Goal: Task Accomplishment & Management: Use online tool/utility

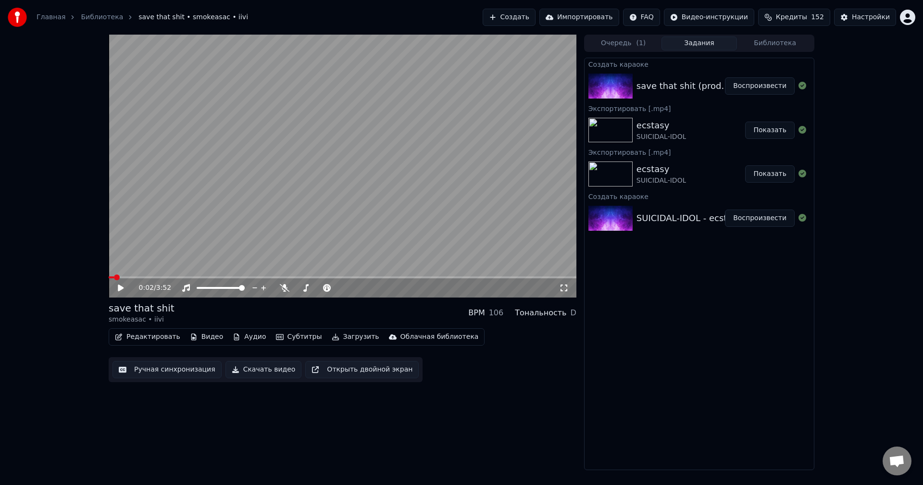
click at [255, 261] on button "Скачать видео" at bounding box center [264, 369] width 76 height 17
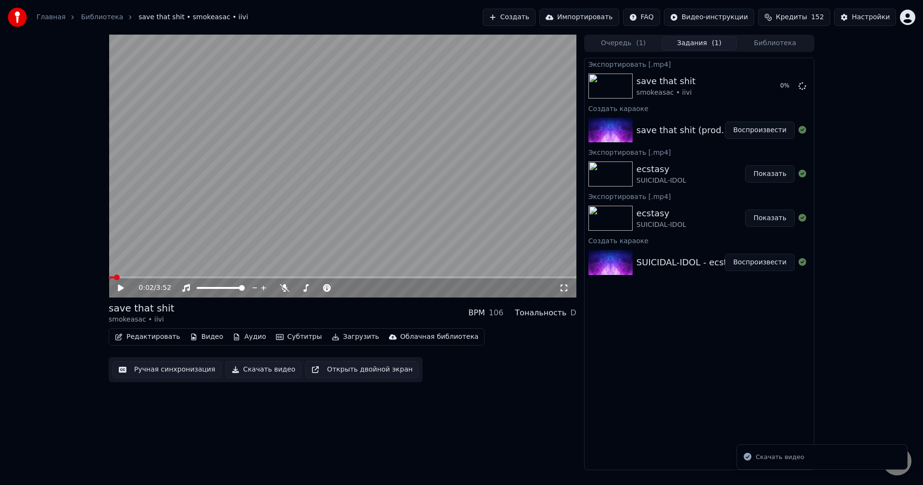
drag, startPoint x: 315, startPoint y: 209, endPoint x: 235, endPoint y: 281, distance: 107.6
click at [315, 209] on video at bounding box center [343, 166] width 468 height 263
click at [167, 261] on div "Инструментальное Инструментальное" at bounding box center [190, 272] width 70 height 13
click at [144, 261] on video at bounding box center [343, 166] width 468 height 263
drag, startPoint x: 228, startPoint y: 287, endPoint x: 206, endPoint y: 288, distance: 21.7
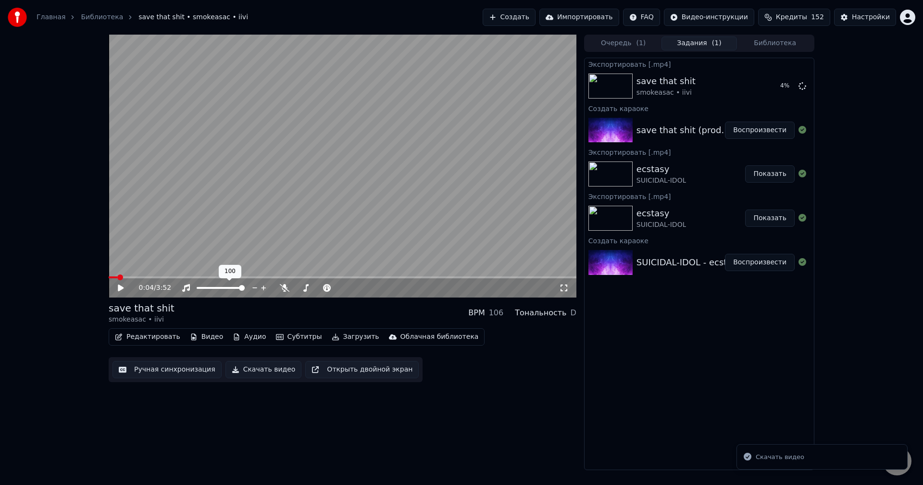
click at [206, 261] on div at bounding box center [229, 288] width 77 height 10
click at [201, 261] on span at bounding box center [221, 288] width 48 height 2
drag, startPoint x: 118, startPoint y: 288, endPoint x: 128, endPoint y: 284, distance: 11.3
click at [118, 261] on icon at bounding box center [127, 288] width 23 height 8
click at [149, 261] on video at bounding box center [343, 166] width 468 height 263
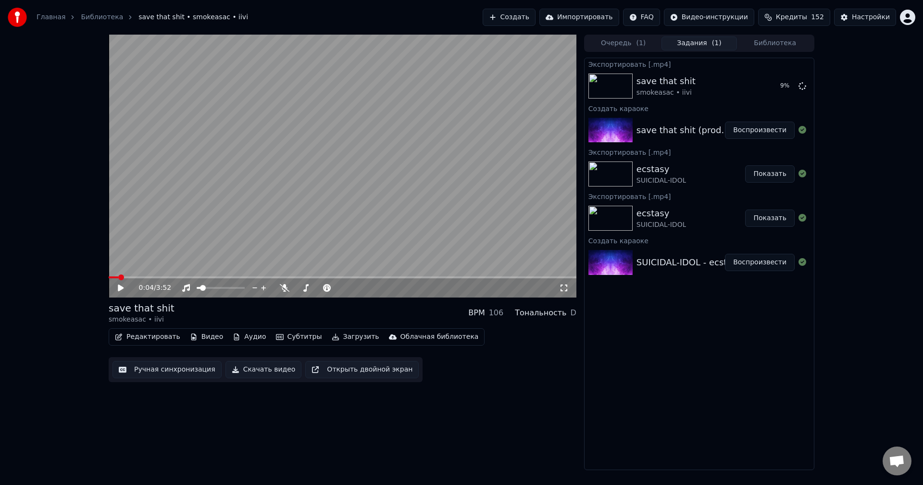
click at [153, 261] on video at bounding box center [343, 166] width 468 height 263
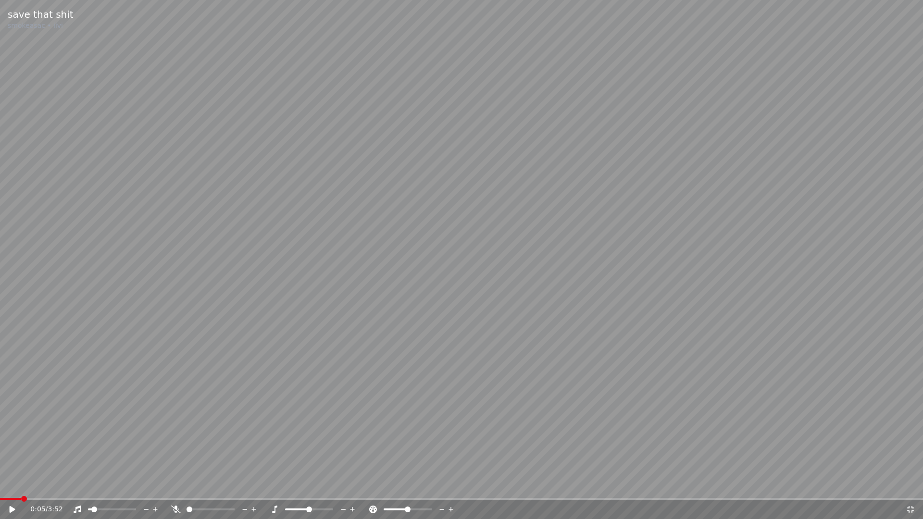
click at [232, 261] on video at bounding box center [461, 259] width 923 height 519
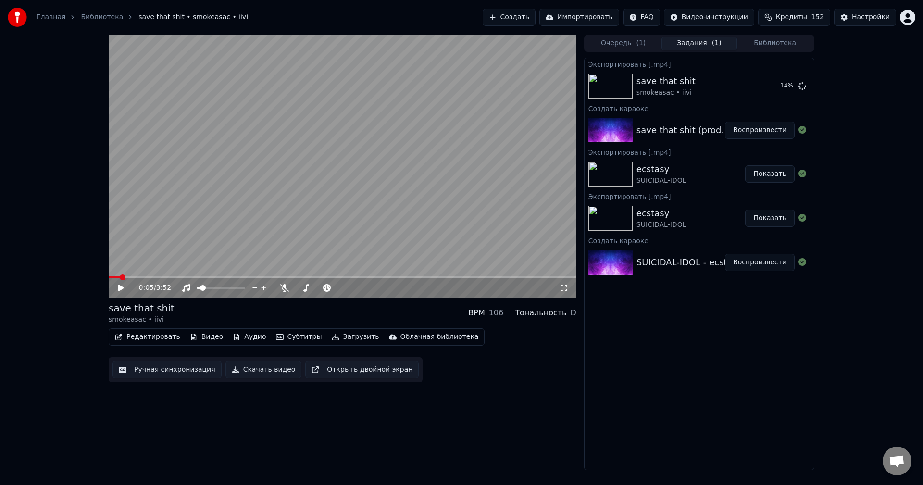
click at [119, 261] on icon at bounding box center [121, 288] width 6 height 7
click at [150, 261] on span at bounding box center [343, 277] width 468 height 2
click at [177, 261] on div "0:21 / 3:52" at bounding box center [343, 287] width 468 height 19
click at [176, 261] on span at bounding box center [343, 277] width 468 height 2
click at [206, 261] on span at bounding box center [343, 277] width 468 height 2
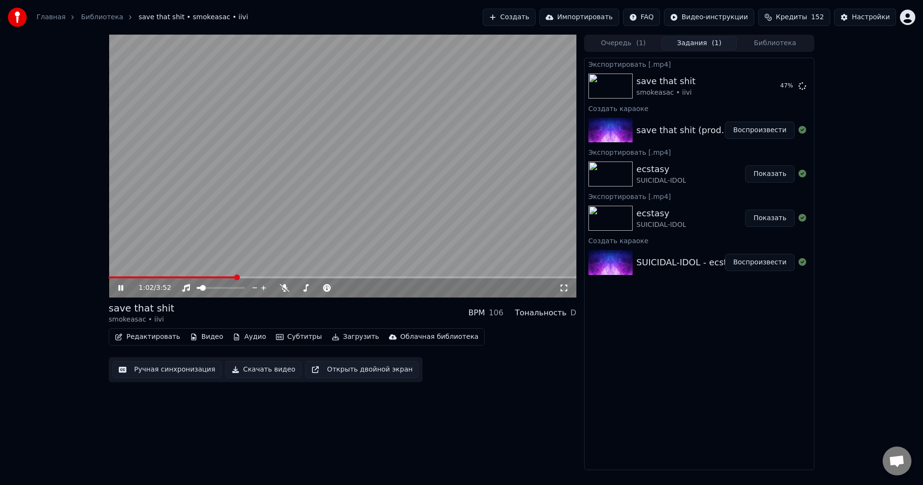
click at [214, 261] on span at bounding box center [172, 277] width 127 height 2
click at [201, 261] on span at bounding box center [162, 277] width 106 height 2
click at [194, 261] on video at bounding box center [343, 166] width 468 height 263
click at [190, 261] on span at bounding box center [155, 277] width 93 height 2
click at [189, 261] on span at bounding box center [192, 278] width 6 height 6
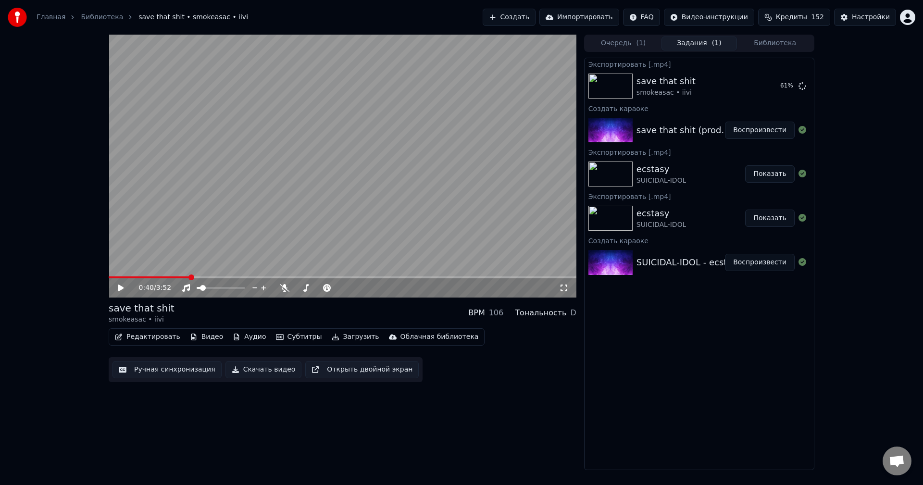
click at [368, 156] on video at bounding box center [343, 166] width 468 height 263
drag, startPoint x: 185, startPoint y: 274, endPoint x: 179, endPoint y: 274, distance: 5.3
click at [181, 261] on video at bounding box center [343, 166] width 468 height 263
click at [178, 261] on video at bounding box center [343, 166] width 468 height 263
click at [180, 261] on video at bounding box center [343, 166] width 468 height 263
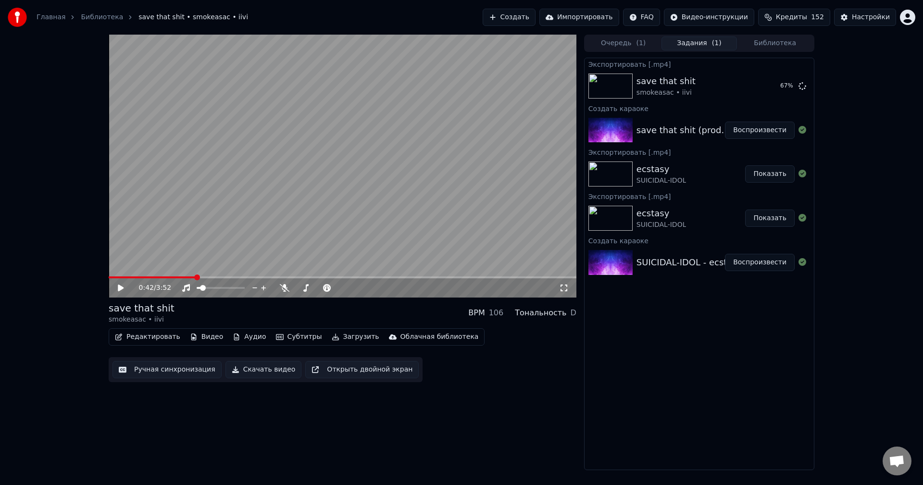
click at [183, 261] on span at bounding box center [152, 277] width 87 height 2
click at [173, 261] on span at bounding box center [141, 277] width 64 height 2
click at [197, 235] on video at bounding box center [343, 166] width 468 height 263
click at [241, 190] on video at bounding box center [343, 166] width 468 height 263
click at [368, 179] on video at bounding box center [343, 166] width 468 height 263
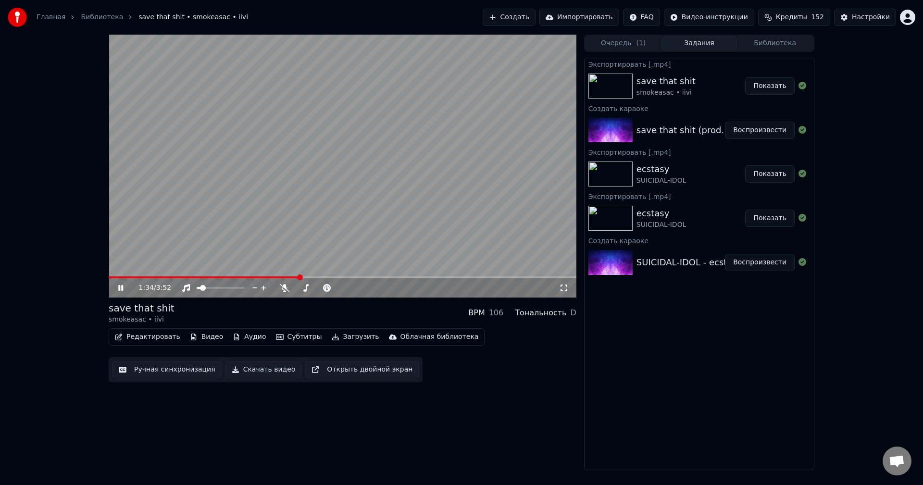
click at [307, 206] on video at bounding box center [343, 166] width 468 height 263
click at [172, 261] on button "Ручная синхронизация" at bounding box center [167, 369] width 109 height 17
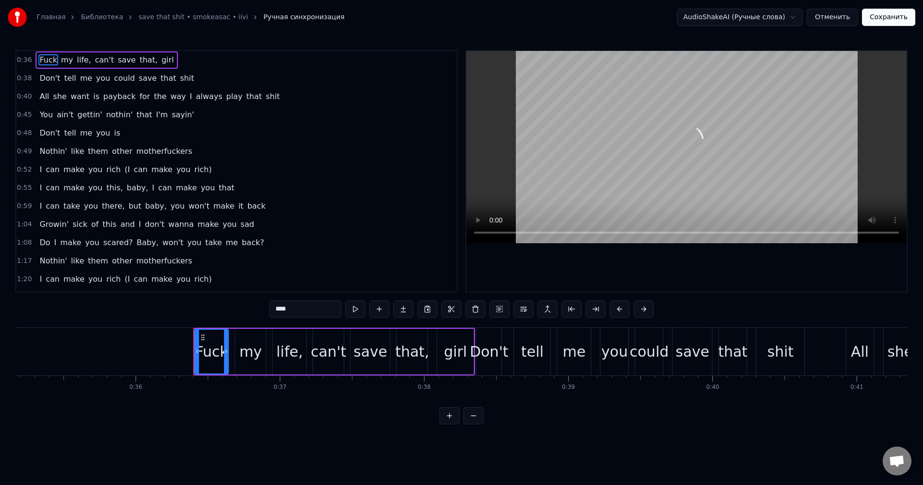
scroll to position [0, 5203]
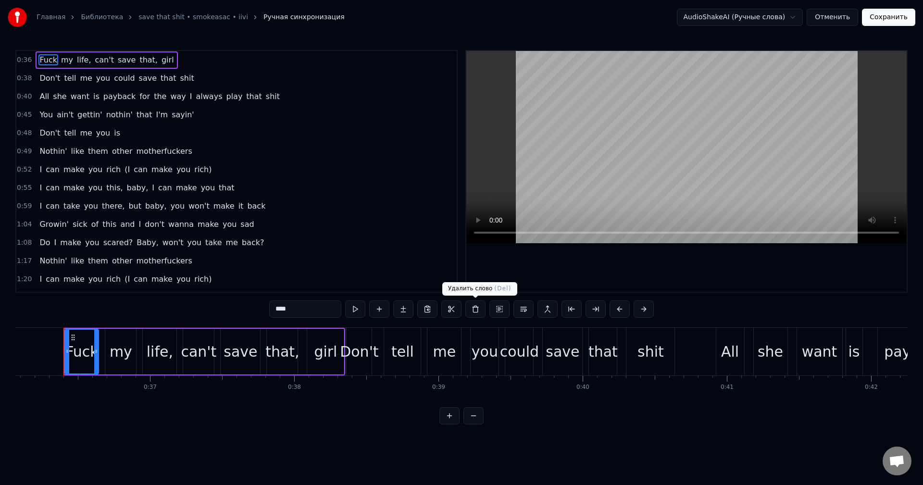
click at [368, 171] on video at bounding box center [686, 147] width 440 height 192
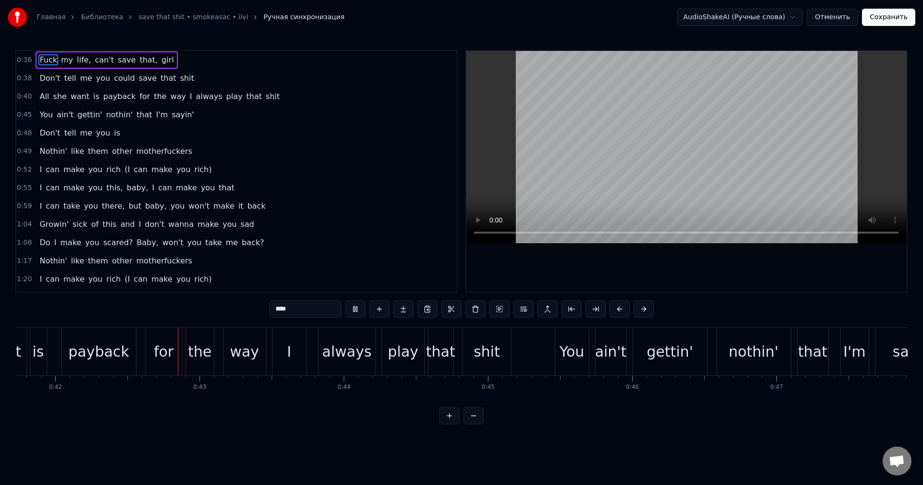
scroll to position [0, 6035]
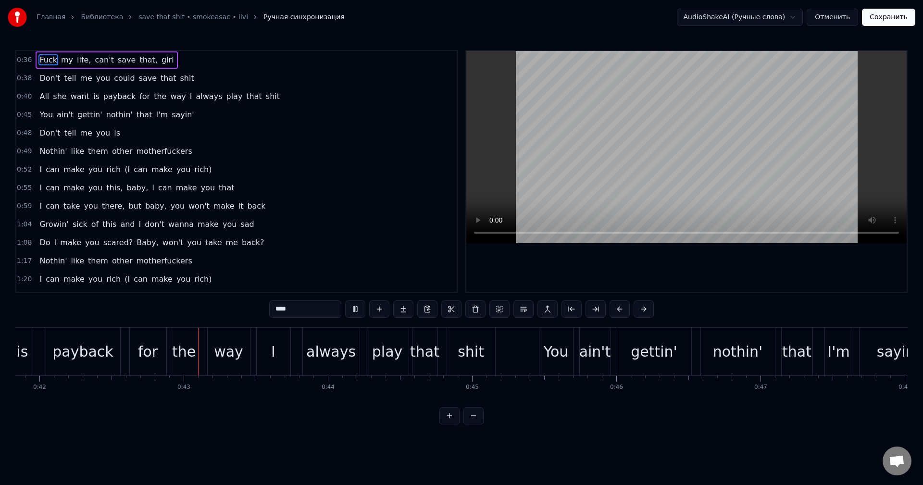
click at [368, 201] on video at bounding box center [686, 147] width 440 height 192
drag, startPoint x: 693, startPoint y: 199, endPoint x: 672, endPoint y: 42, distance: 158.7
click at [368, 198] on video at bounding box center [686, 147] width 440 height 192
click at [368, 203] on video at bounding box center [686, 147] width 440 height 192
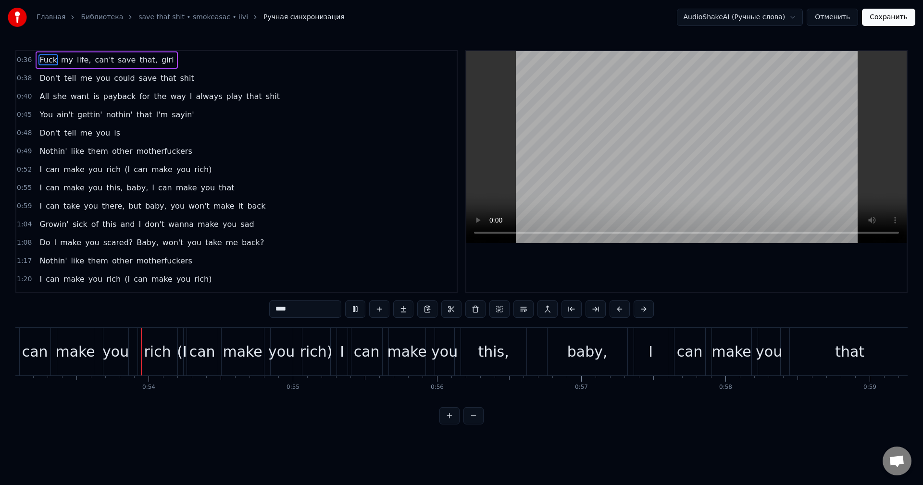
scroll to position [0, 7663]
drag, startPoint x: 628, startPoint y: 123, endPoint x: 624, endPoint y: 133, distance: 10.8
click at [368, 126] on video at bounding box center [686, 147] width 440 height 192
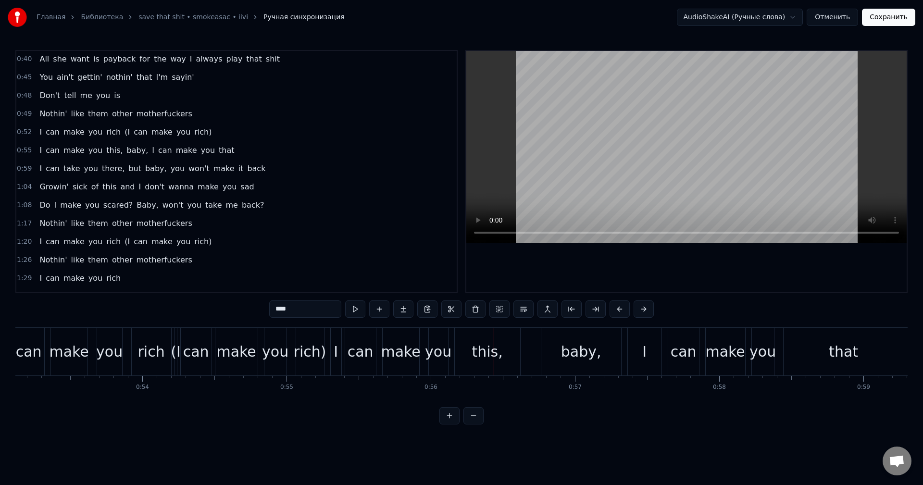
scroll to position [48, 0]
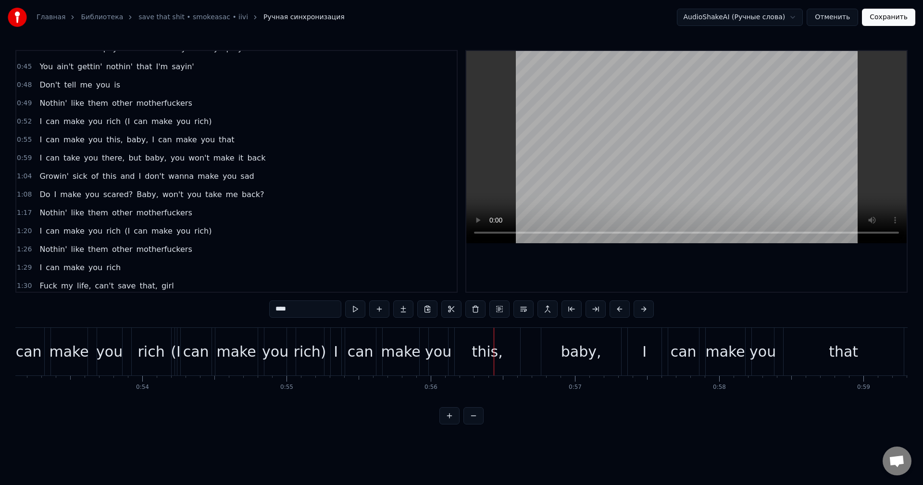
click at [111, 122] on div "I can make you rich (I can make you rich)" at bounding box center [126, 121] width 180 height 17
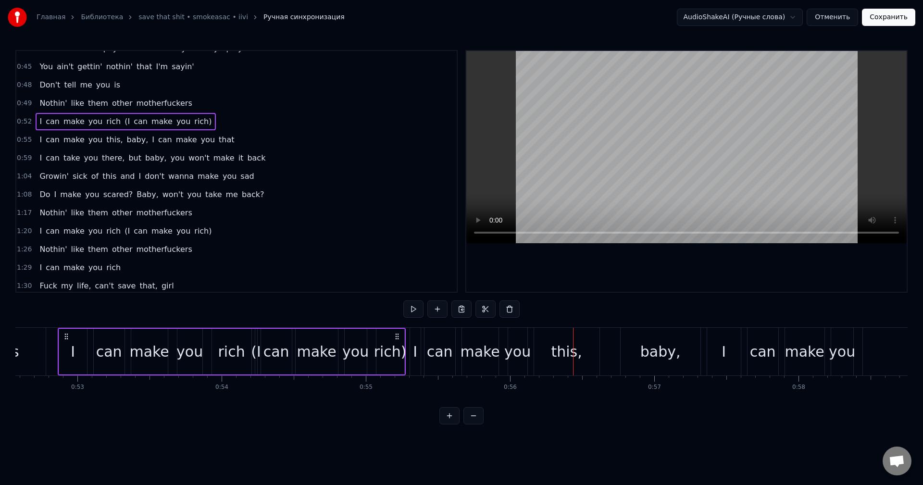
scroll to position [0, 7578]
click at [368, 261] on div "this," at bounding box center [572, 352] width 31 height 22
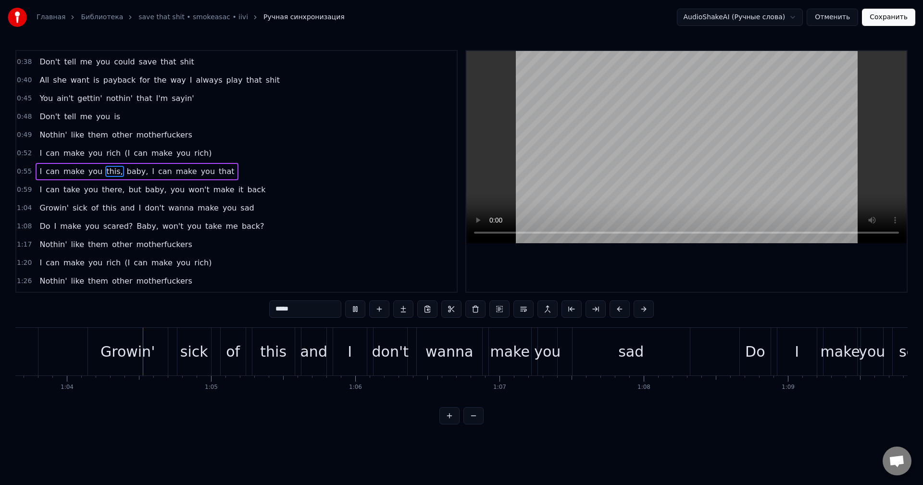
scroll to position [0, 9189]
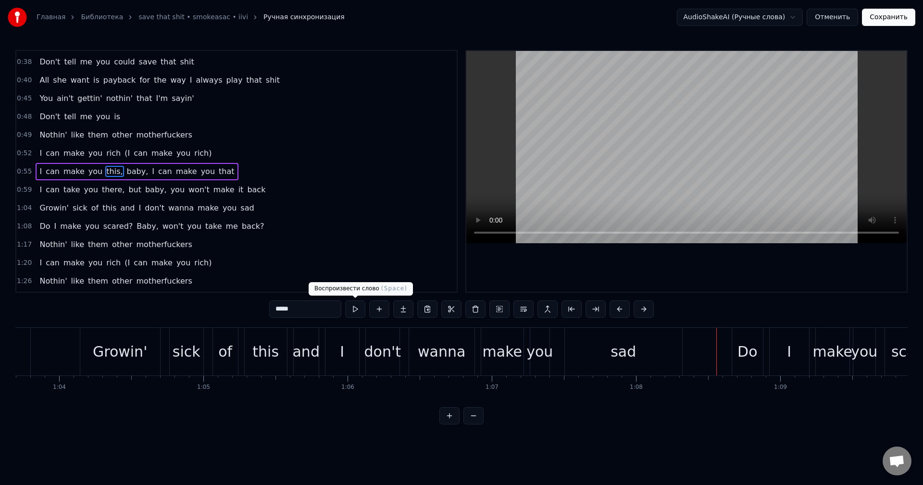
click at [356, 261] on button at bounding box center [355, 309] width 20 height 17
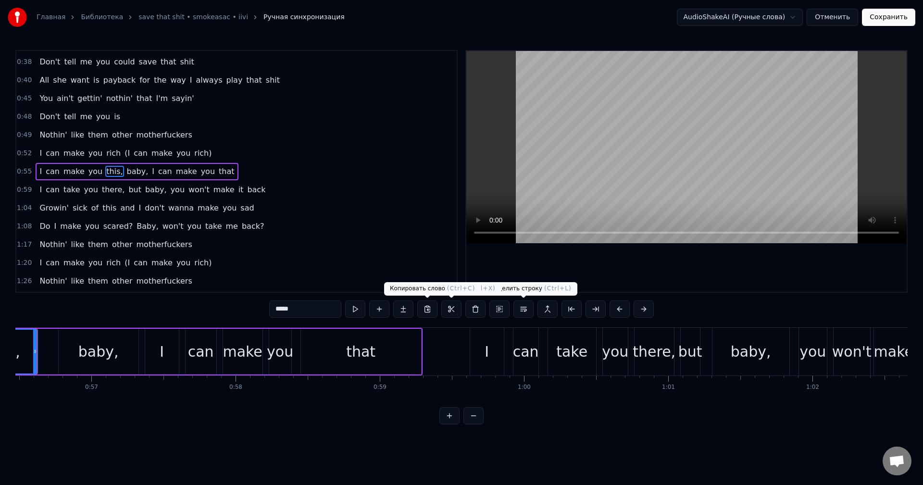
scroll to position [0, 8120]
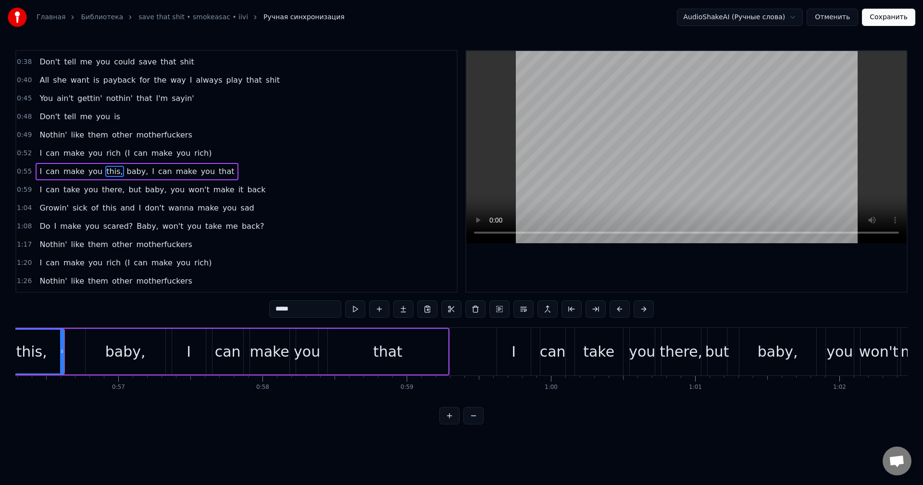
click at [368, 261] on div "can" at bounding box center [552, 352] width 25 height 48
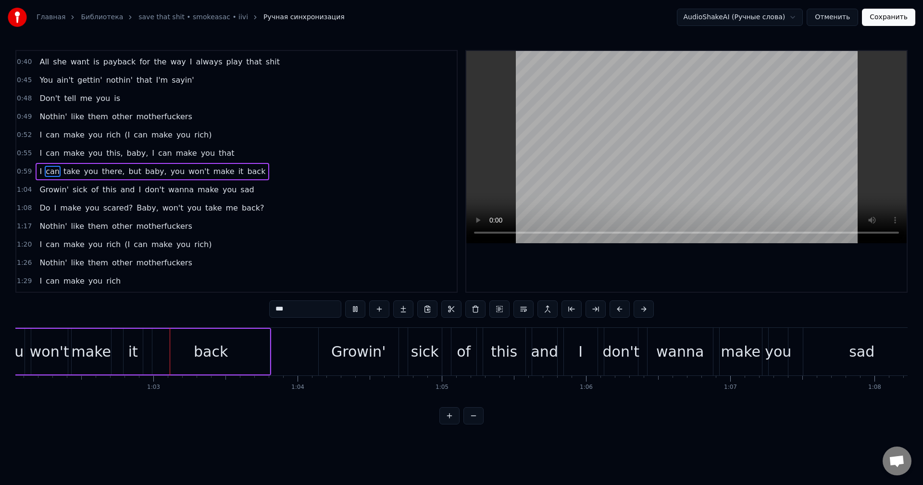
scroll to position [0, 8952]
click at [368, 261] on button at bounding box center [474, 415] width 20 height 17
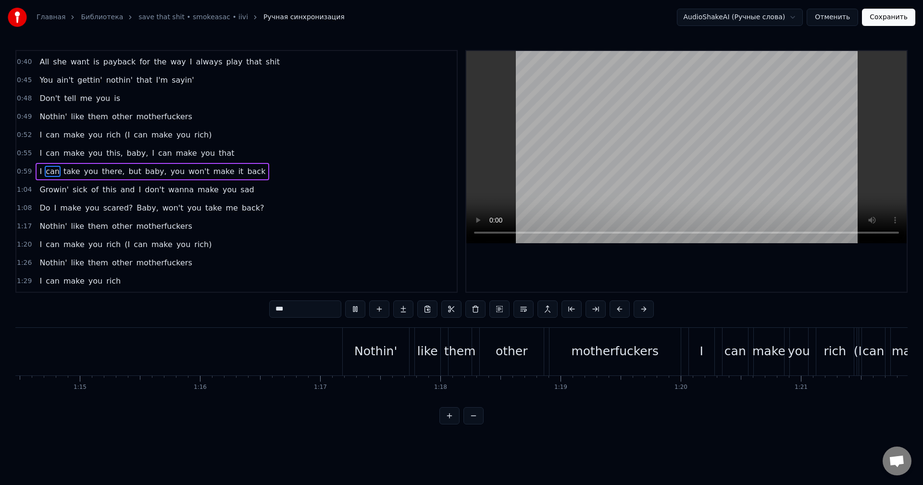
click at [368, 261] on button at bounding box center [474, 415] width 20 height 17
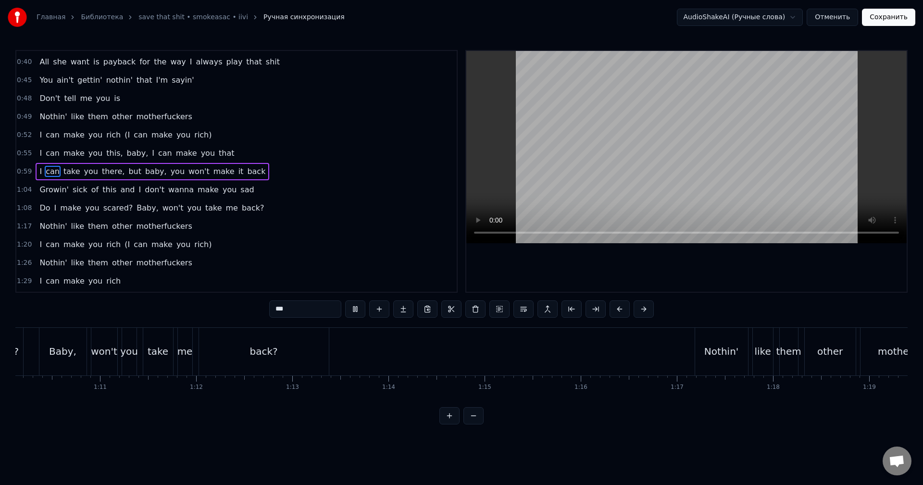
drag, startPoint x: 499, startPoint y: 471, endPoint x: 496, endPoint y: 462, distance: 9.4
click at [368, 261] on html "Главная Библиотека save that shit • smokeasac • iivi Ручная синхронизация Audio…" at bounding box center [461, 220] width 923 height 440
drag, startPoint x: 357, startPoint y: 356, endPoint x: 349, endPoint y: 357, distance: 7.8
click at [349, 261] on div "back?" at bounding box center [361, 351] width 28 height 14
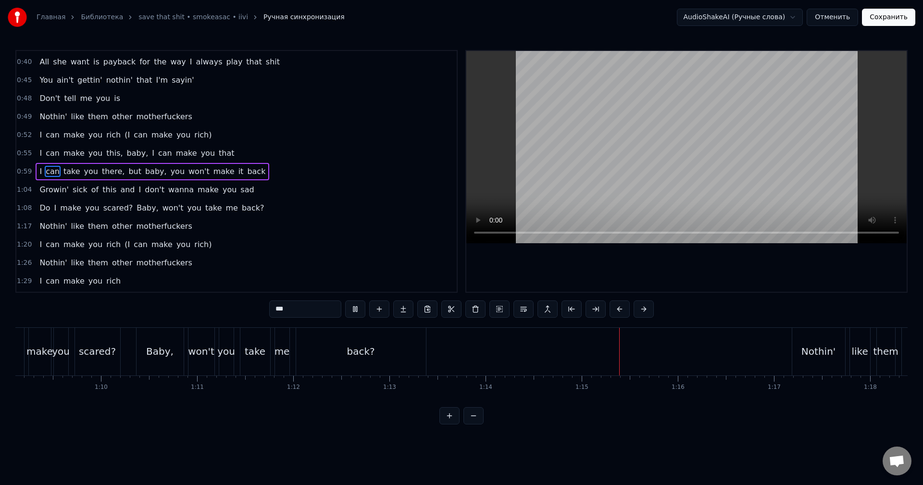
type input "*****"
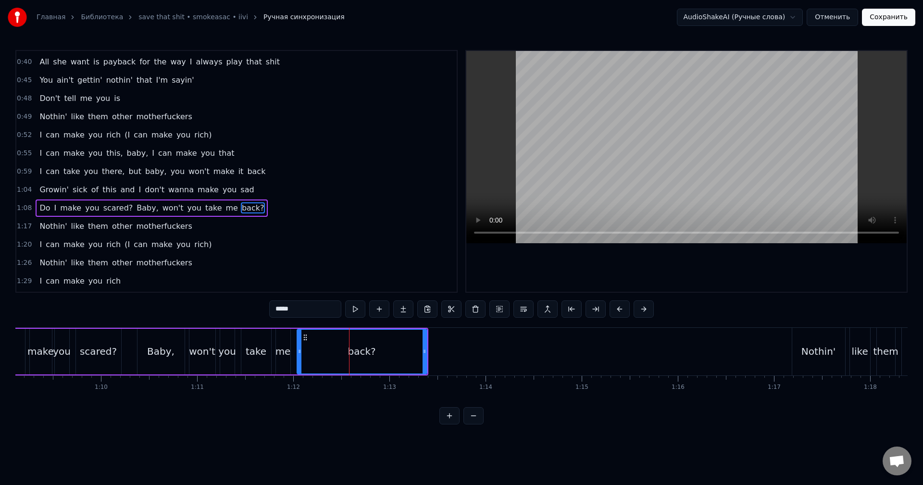
scroll to position [71, 0]
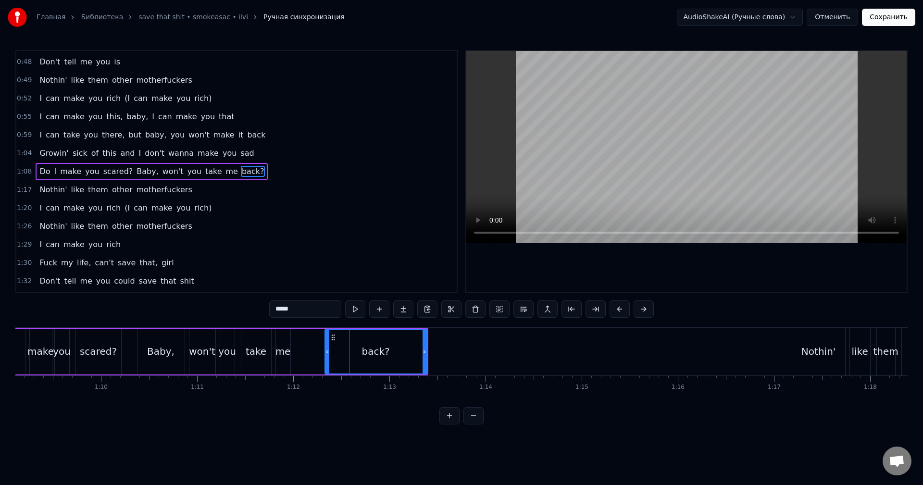
drag, startPoint x: 298, startPoint y: 357, endPoint x: 398, endPoint y: 357, distance: 100.0
click at [329, 261] on div at bounding box center [328, 352] width 4 height 44
drag, startPoint x: 386, startPoint y: 357, endPoint x: 376, endPoint y: 359, distance: 9.9
click at [368, 261] on div "back?" at bounding box center [380, 352] width 94 height 44
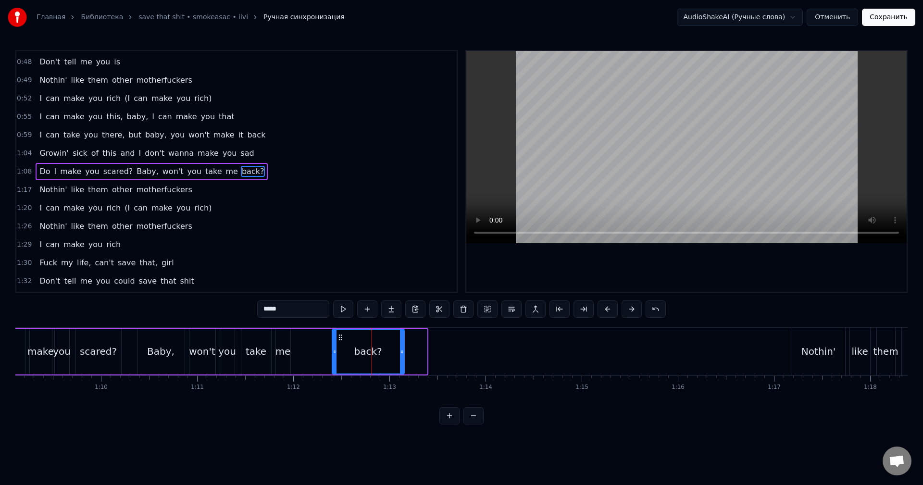
drag, startPoint x: 424, startPoint y: 354, endPoint x: 378, endPoint y: 359, distance: 46.4
click at [368, 261] on div at bounding box center [402, 352] width 4 height 44
click at [368, 261] on div "back?" at bounding box center [367, 351] width 28 height 14
drag, startPoint x: 370, startPoint y: 352, endPoint x: 345, endPoint y: 351, distance: 24.5
click at [345, 261] on div "back?" at bounding box center [368, 352] width 70 height 44
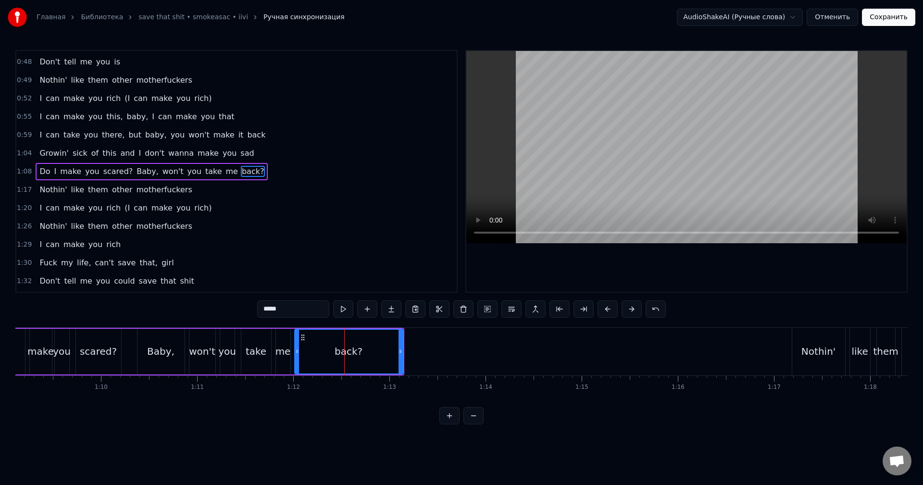
drag, startPoint x: 335, startPoint y: 351, endPoint x: 298, endPoint y: 354, distance: 37.6
click at [298, 261] on icon at bounding box center [297, 352] width 4 height 8
drag, startPoint x: 391, startPoint y: 355, endPoint x: 381, endPoint y: 359, distance: 10.4
click at [368, 261] on div at bounding box center [388, 352] width 4 height 44
click at [345, 261] on button at bounding box center [343, 309] width 20 height 17
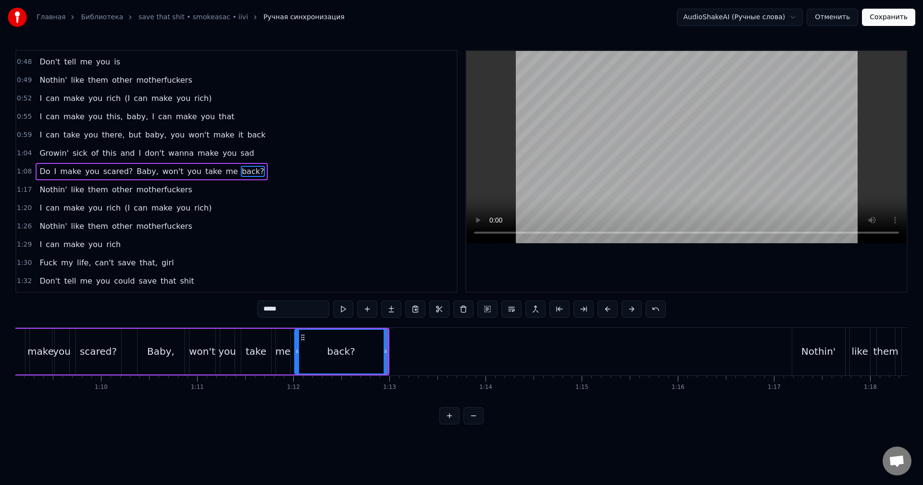
click at [345, 261] on button at bounding box center [343, 309] width 20 height 17
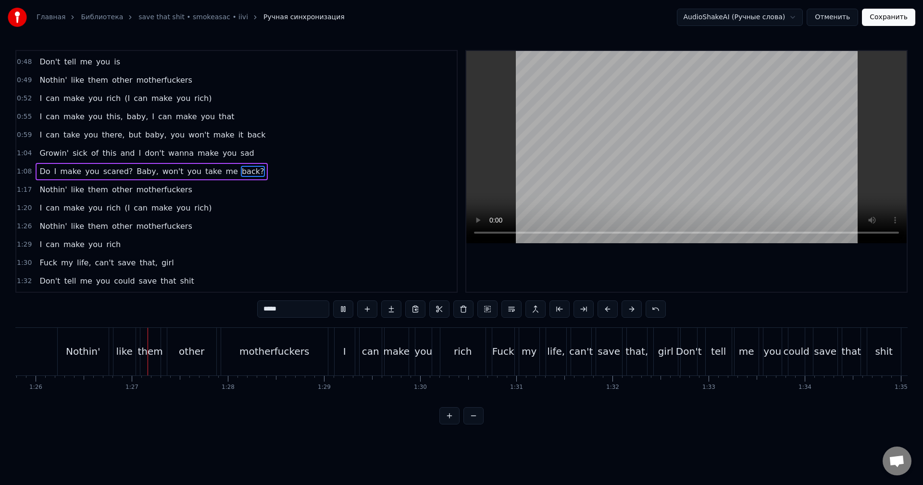
scroll to position [0, 8268]
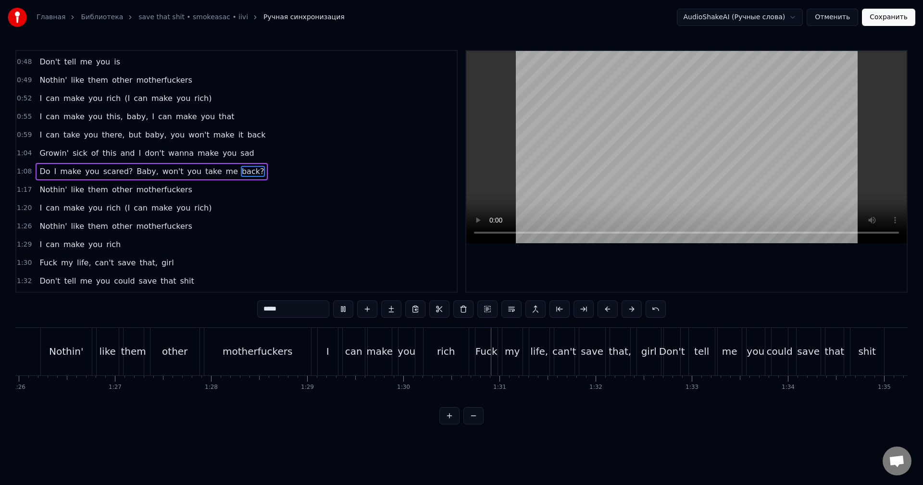
click at [368, 15] on html "Главная Библиотека save that shit • smokeasac • iivi Ручная синхронизация Audio…" at bounding box center [461, 220] width 923 height 440
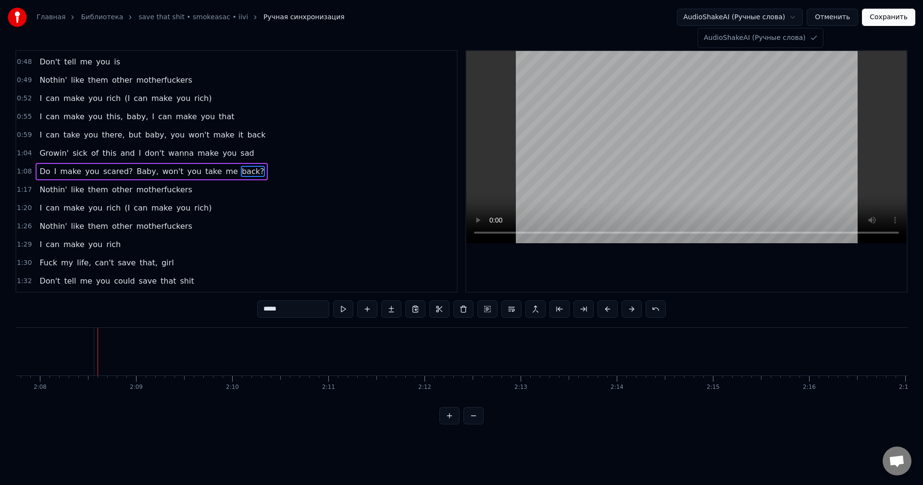
scroll to position [0, 12320]
click at [32, 261] on html "Главная Библиотека save that shit • smokeasac • iivi Ручная синхронизация Audio…" at bounding box center [461, 220] width 923 height 440
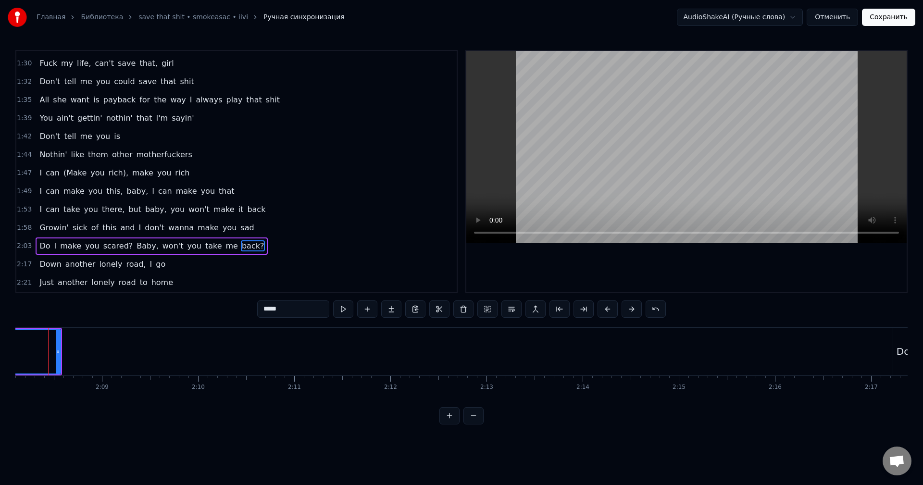
scroll to position [0, 12304]
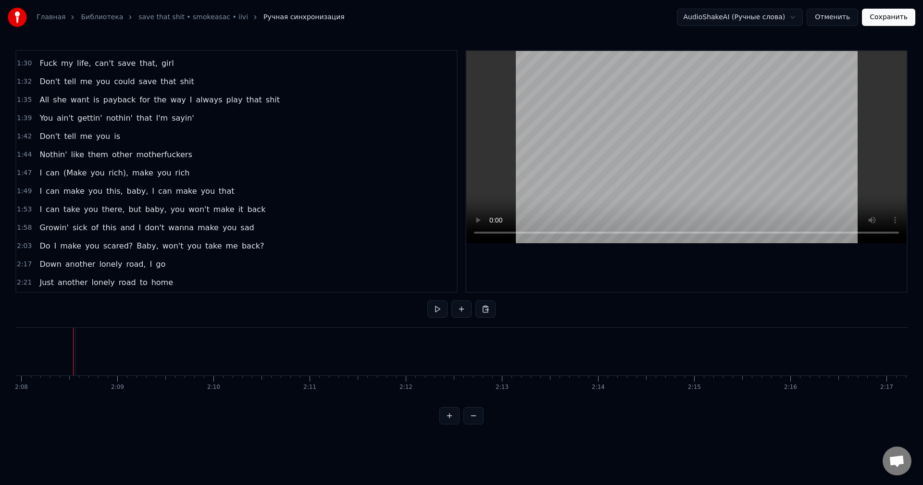
click at [73, 261] on div at bounding box center [73, 352] width 0 height 48
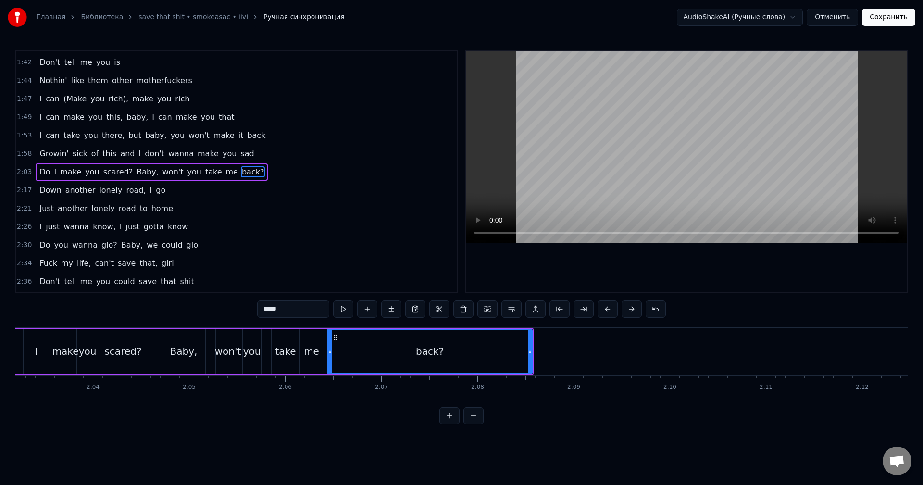
scroll to position [0, 11836]
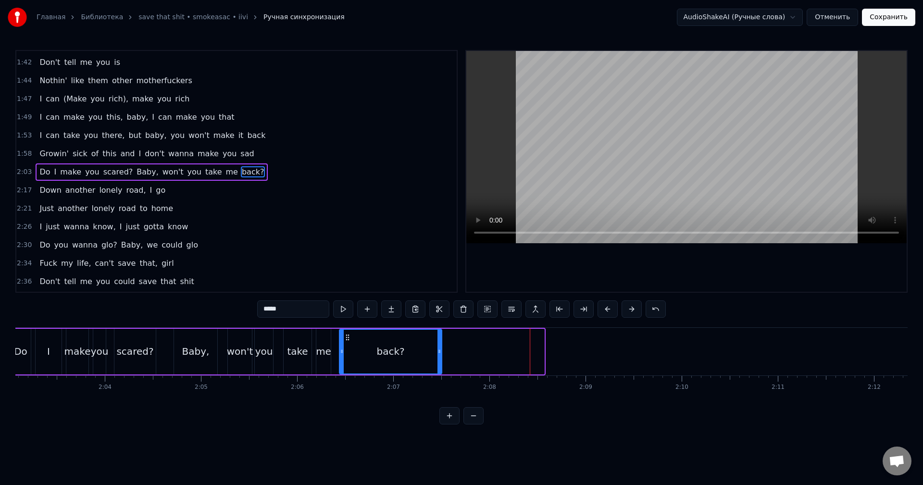
drag, startPoint x: 541, startPoint y: 360, endPoint x: 437, endPoint y: 361, distance: 104.8
click at [368, 261] on div at bounding box center [440, 352] width 4 height 44
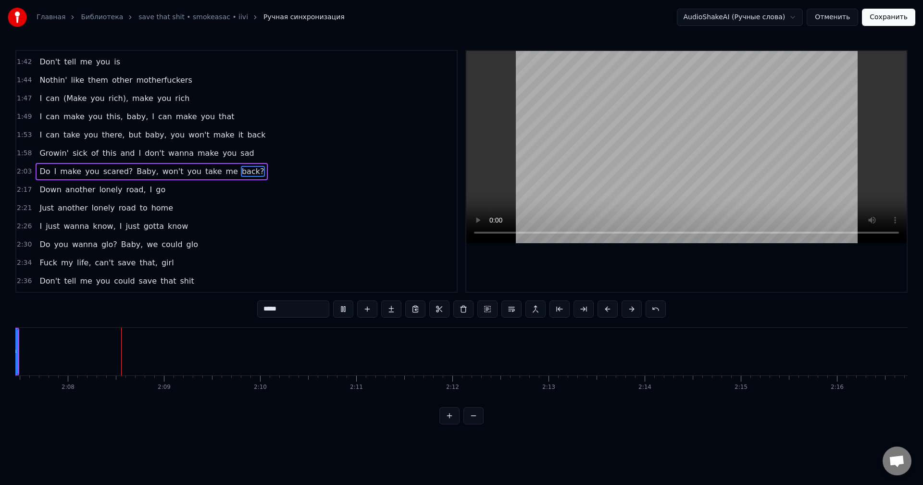
scroll to position [0, 12258]
click at [368, 13] on button "Сохранить" at bounding box center [888, 17] width 53 height 17
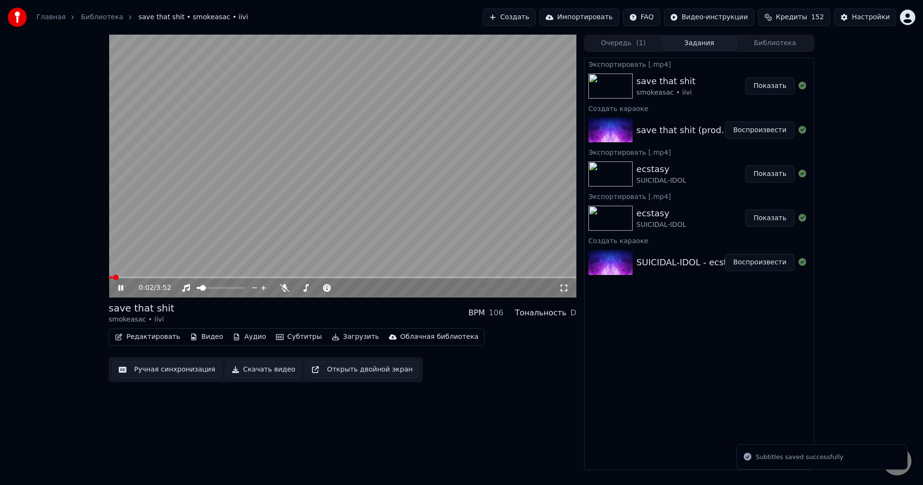
click at [264, 261] on button "Скачать видео" at bounding box center [264, 369] width 76 height 17
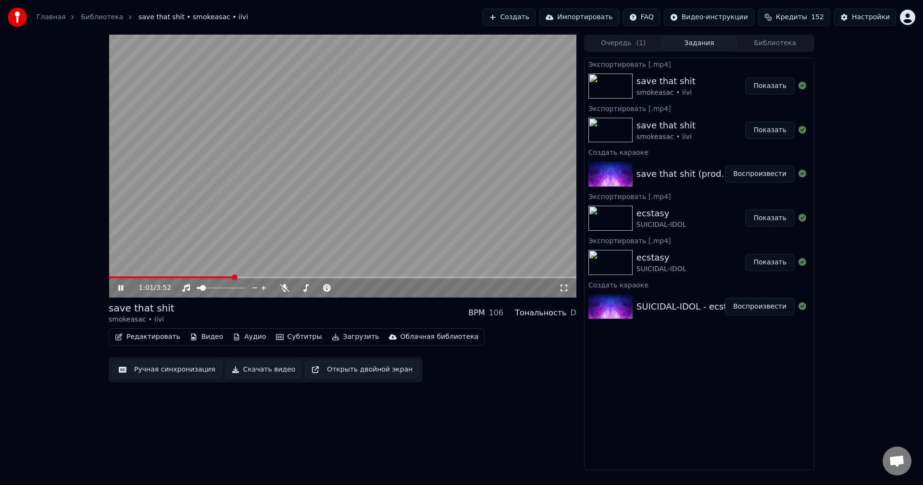
click at [368, 86] on button "Показать" at bounding box center [770, 85] width 50 height 17
click at [326, 195] on video at bounding box center [343, 166] width 468 height 263
